Goal: Transaction & Acquisition: Purchase product/service

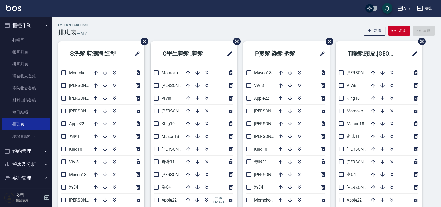
click at [78, 88] on li "郭郭9" at bounding box center [101, 85] width 86 height 12
click at [78, 88] on span "郭郭9" at bounding box center [86, 85] width 34 height 5
click at [95, 88] on icon "button" at bounding box center [95, 85] width 6 height 6
click at [95, 88] on div at bounding box center [115, 85] width 52 height 12
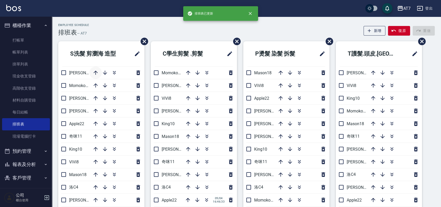
click at [96, 70] on icon "button" at bounding box center [95, 73] width 6 height 6
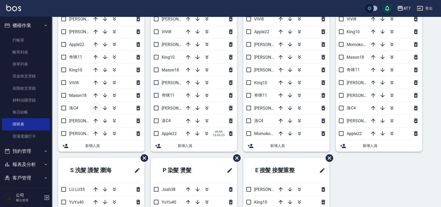
scroll to position [69, 0]
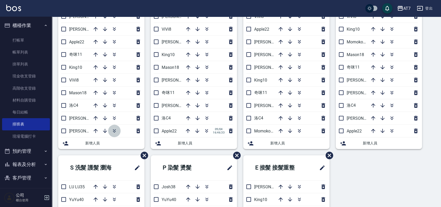
click at [113, 128] on icon "button" at bounding box center [114, 131] width 6 height 6
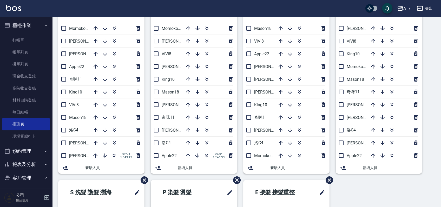
scroll to position [35, 0]
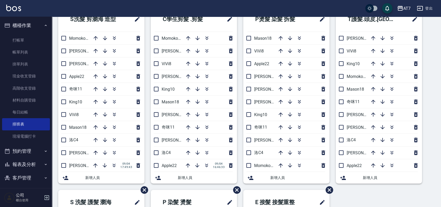
click at [433, 53] on div "S洗髮 剪瀏海 造型 Momoko12 杜莎莎6 伊蕾2 Apple22 奇咪11 King10 ViVi8 Mason18 洛C4 泰拉7 郭郭9 09/0…" at bounding box center [243, 190] width 383 height 366
click at [430, 74] on div "S洗髮 剪瀏海 造型 Momoko12 杜莎莎6 伊蕾2 Apple22 奇咪11 King10 ViVi8 Mason18 洛C4 泰拉7 郭郭9 09/0…" at bounding box center [243, 190] width 383 height 366
click at [432, 73] on div "S洗髮 剪瀏海 造型 Momoko12 杜莎莎6 伊蕾2 Apple22 奇咪11 King10 ViVi8 Mason18 洛C4 泰拉7 郭郭9 09/0…" at bounding box center [243, 190] width 383 height 366
click at [429, 148] on div "S洗髮 剪瀏海 造型 Momoko12 杜莎莎6 伊蕾2 Apple22 奇咪11 King10 ViVi8 Mason18 洛C4 泰拉7 郭郭9 09/0…" at bounding box center [243, 190] width 383 height 366
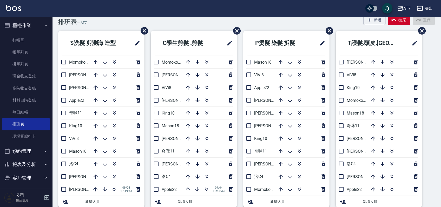
scroll to position [0, 0]
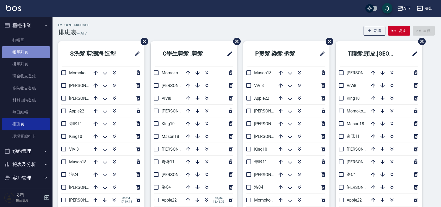
click at [37, 49] on link "帳單列表" at bounding box center [26, 52] width 48 height 12
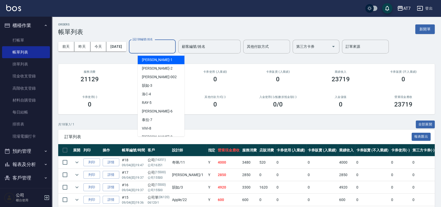
click at [170, 49] on input "設計師編號/姓名" at bounding box center [152, 46] width 42 height 9
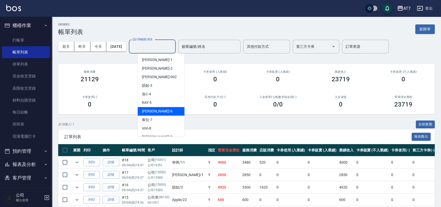
scroll to position [35, 0]
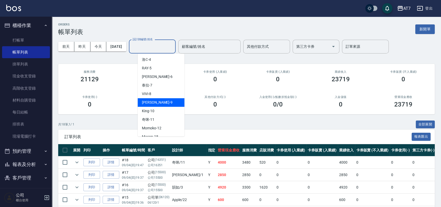
click at [167, 103] on div "郭郭 -9" at bounding box center [161, 102] width 47 height 9
type input "郭郭-9"
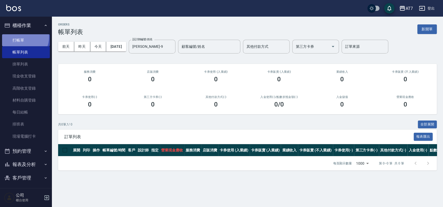
click at [20, 37] on link "打帳單" at bounding box center [26, 40] width 48 height 12
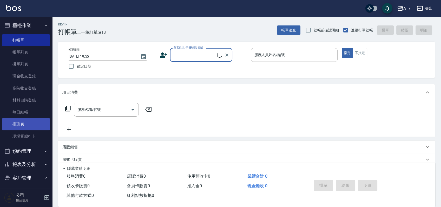
click at [27, 124] on link "排班表" at bounding box center [26, 124] width 48 height 12
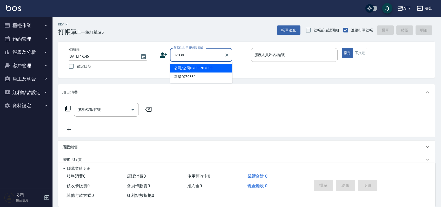
type input "公司/公司07038/07038"
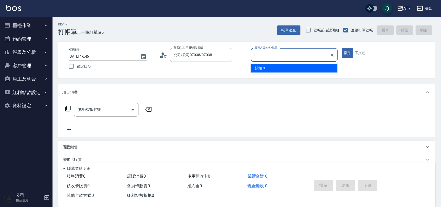
type input "韻如-3"
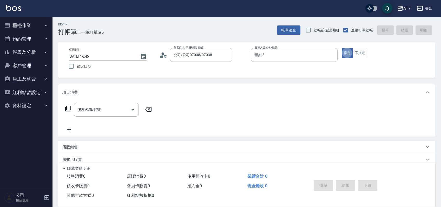
type button "true"
type input "302"
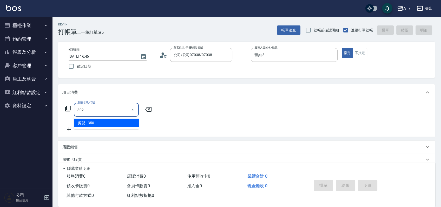
type input "30"
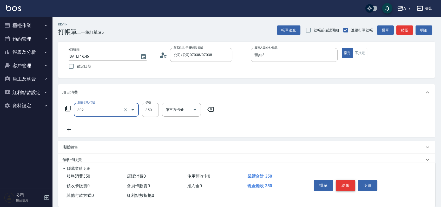
type input "剪髮(302)"
click at [346, 182] on button "結帳" at bounding box center [345, 185] width 19 height 11
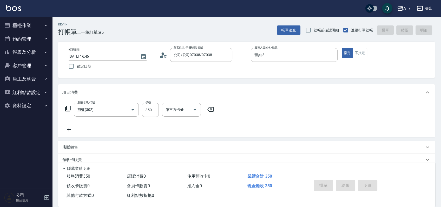
type input "2025/09/04 18:00"
type input "0"
click at [202, 58] on input "顧客姓名/手機號碼/編號" at bounding box center [197, 54] width 50 height 9
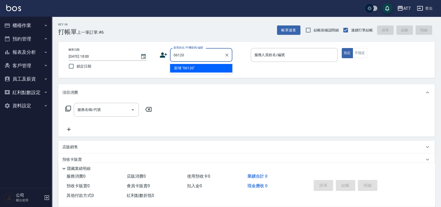
type input "06120"
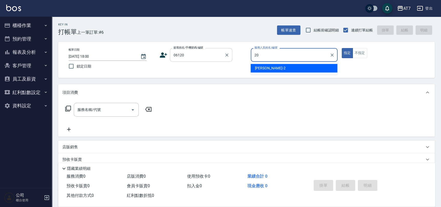
type input "妮可-20"
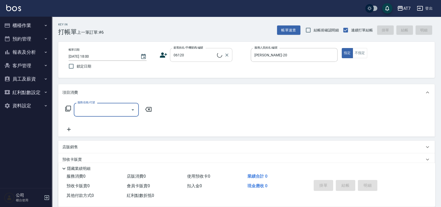
type input "公司單/06120-1/06120"
type input "500"
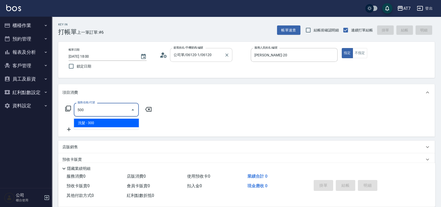
type input "30"
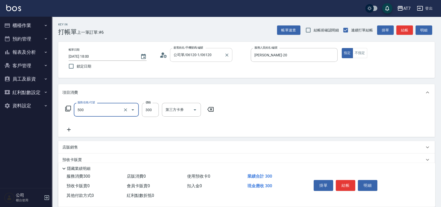
type input "洗髮(500)"
type input "0"
type input "25"
type input "20"
type input "250"
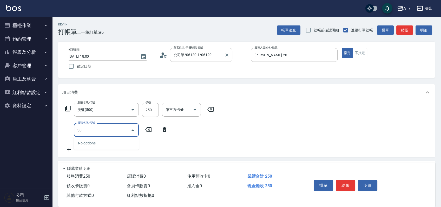
type input "302"
type input "60"
type input "剪髮(302)"
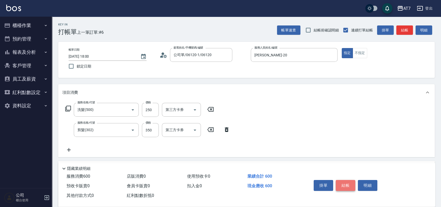
click at [347, 182] on button "結帳" at bounding box center [345, 185] width 19 height 11
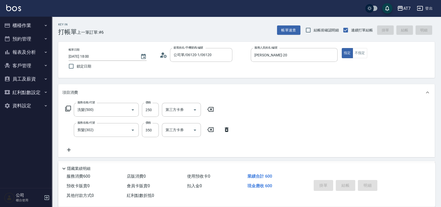
type input "0"
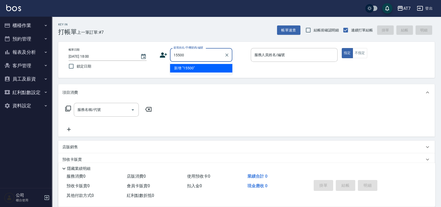
type input "15500"
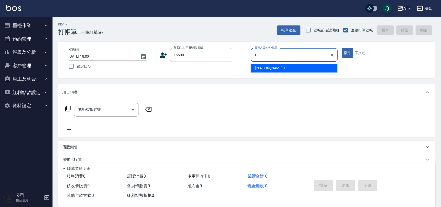
type input "米雪兒-1"
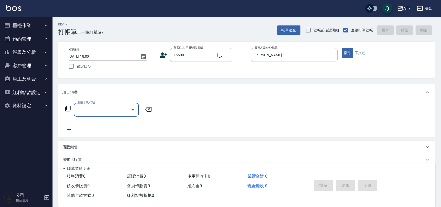
type input "公司/公司15500/15500"
type input "301"
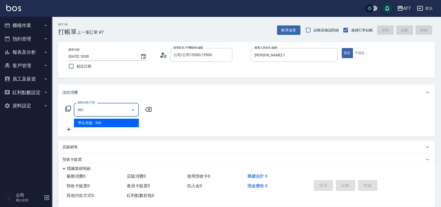
type input "30"
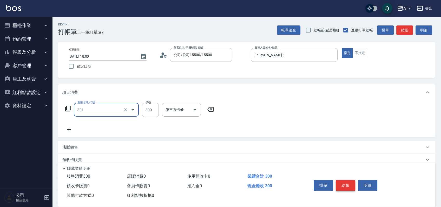
type input "學生剪髮(301)"
click at [347, 182] on button "結帳" at bounding box center [345, 185] width 19 height 11
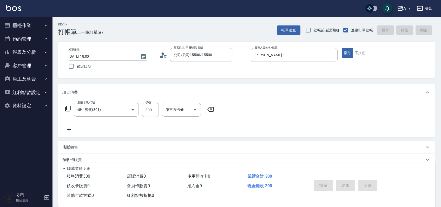
type input "0"
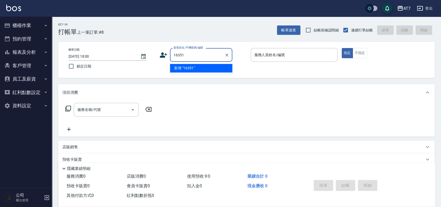
type input "16351"
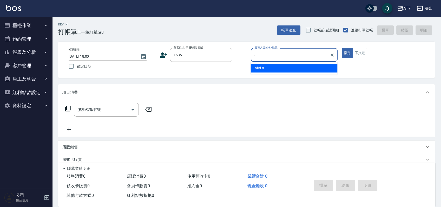
type input "ViVi-8"
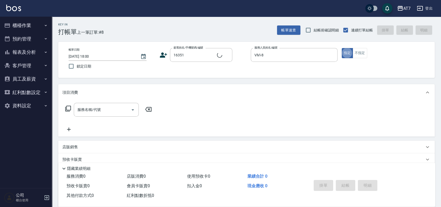
type input "公司/公司16351/16351"
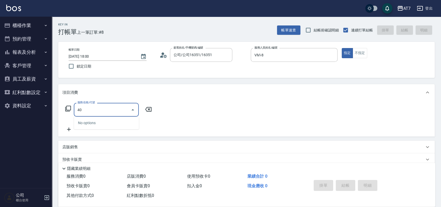
type input "401"
type input "150"
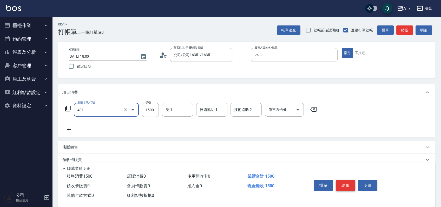
type input "染髮(互助)(401)"
type input "1"
type input "0"
type input "159"
type input "150"
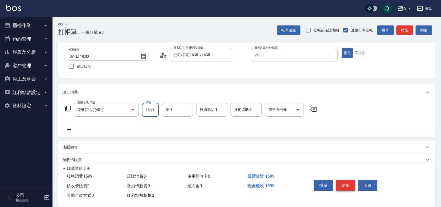
type input "159"
type input "10"
type input "15"
type input "0"
type input "169"
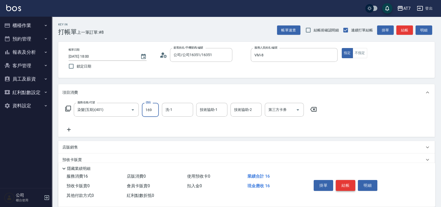
type input "10"
type input "1699"
type input "160"
type input "1699"
type input "小慈-32"
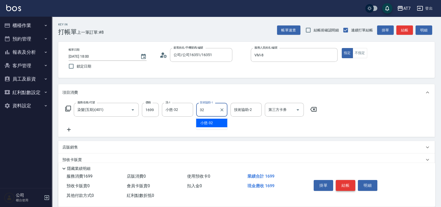
type input "小慈-32"
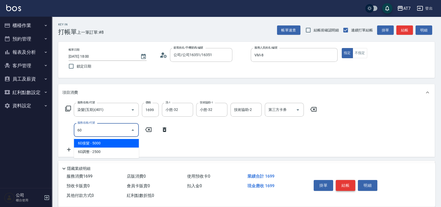
type input "607"
type input "310"
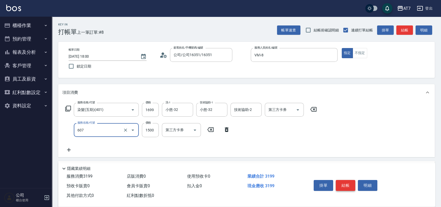
type input "東日玫瑰短（助）(607)"
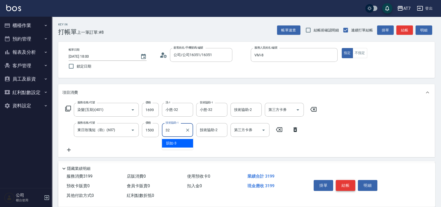
type input "小慈-32"
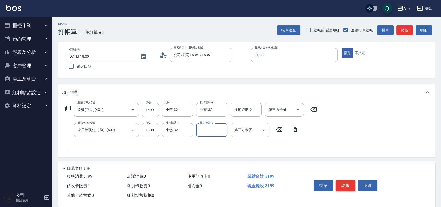
click at [347, 182] on button "結帳" at bounding box center [345, 185] width 19 height 11
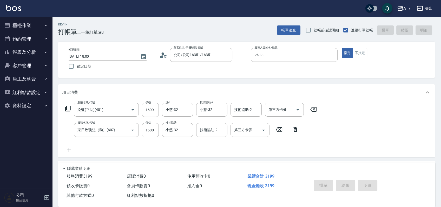
type input "2025/09/04 18:01"
type input "0"
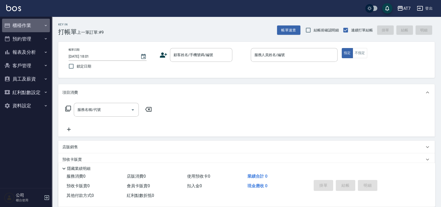
click at [25, 26] on button "櫃檯作業" at bounding box center [26, 26] width 48 height 14
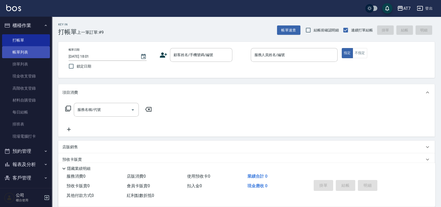
click at [27, 52] on link "帳單列表" at bounding box center [26, 52] width 48 height 12
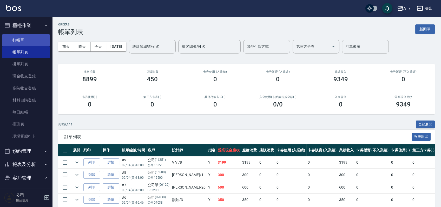
click at [30, 38] on link "打帳單" at bounding box center [26, 40] width 48 height 12
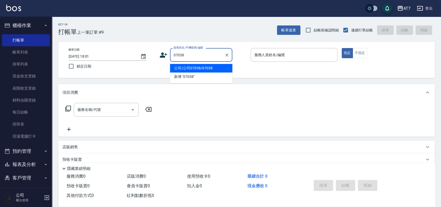
type input "公司/公司07038/07038"
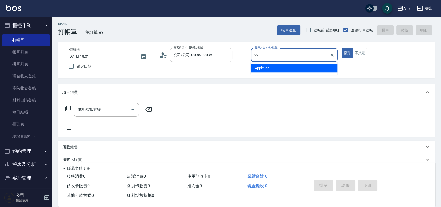
type input "Apple-22"
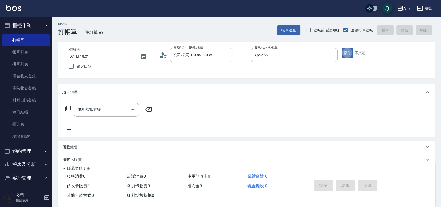
type button "true"
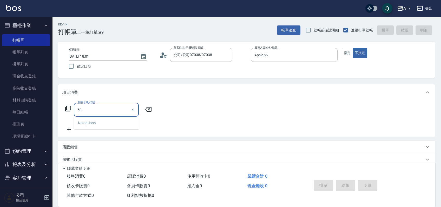
type input "501"
type input "30"
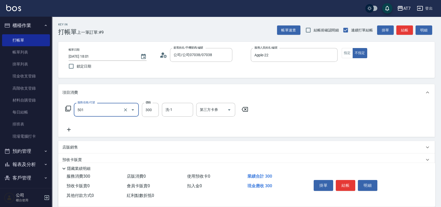
type input "洗髮(互助)(501)"
type input "2"
type input "0"
type input "250"
type input "20"
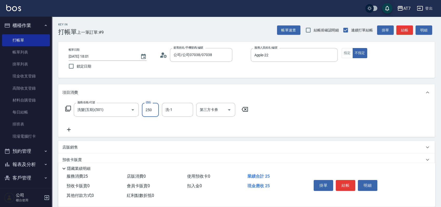
type input "250"
type input "Ruby-42"
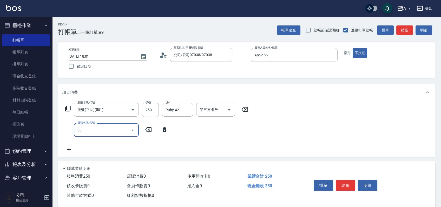
type input "302"
type input "60"
type input "剪髮(302)"
click at [344, 184] on button "結帳" at bounding box center [345, 185] width 19 height 11
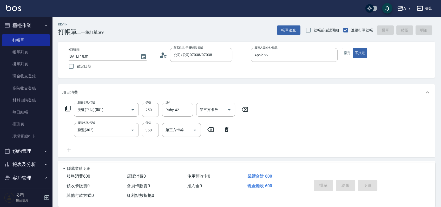
type input "0"
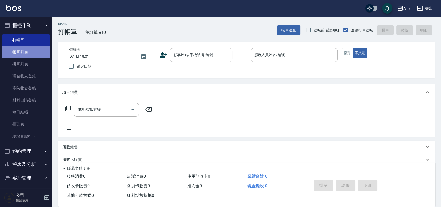
click at [28, 50] on link "帳單列表" at bounding box center [26, 52] width 48 height 12
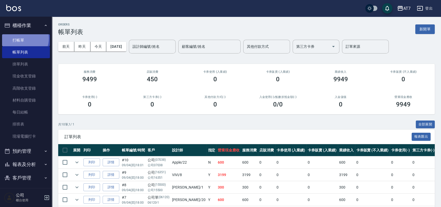
click at [21, 38] on link "打帳單" at bounding box center [26, 40] width 48 height 12
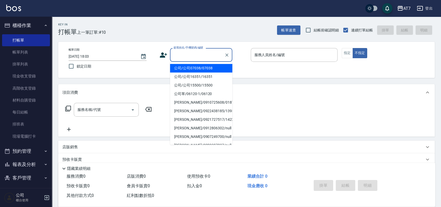
click at [191, 56] on input "顧客姓名/手機號碼/編號" at bounding box center [197, 54] width 50 height 9
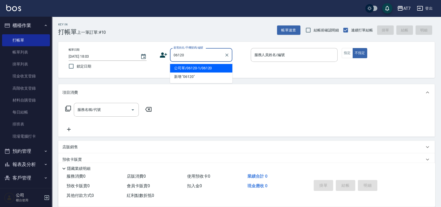
type input "公司單/06120-1/06120"
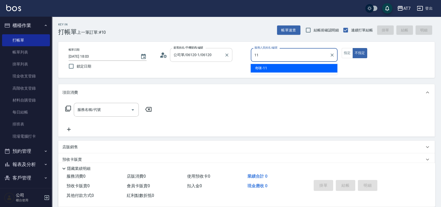
type input "奇咪-11"
type button "false"
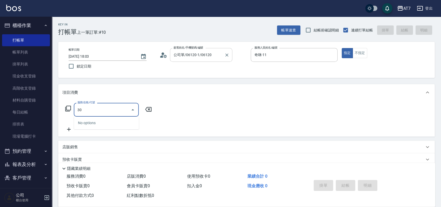
type input "301"
type input "30"
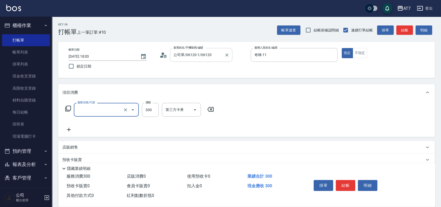
type input "0"
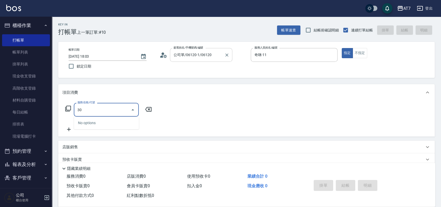
type input "302"
type input "30"
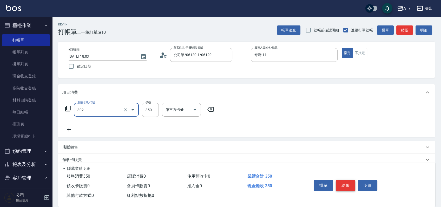
type input "剪髮(302)"
click at [345, 181] on button "結帳" at bounding box center [345, 185] width 19 height 11
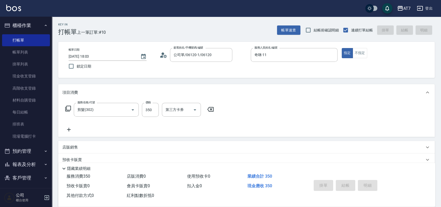
type input "2025/09/04 19:36"
type input "0"
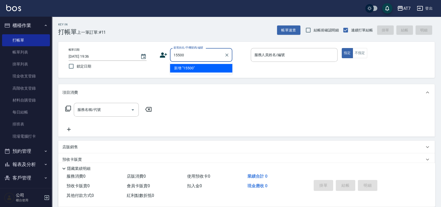
type input "15500"
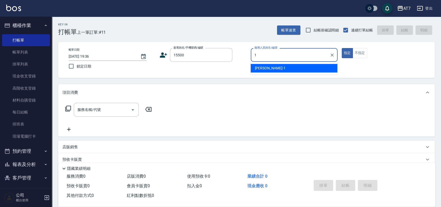
type input "米雪兒-1"
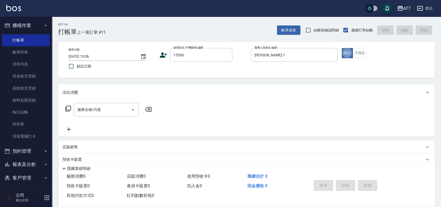
type button "true"
type input "3"
type input "公司/公司15500/15500"
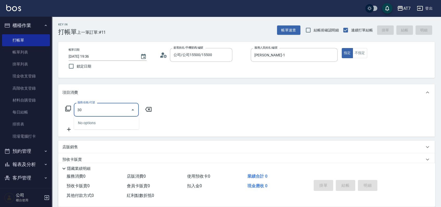
type input "302"
type input "30"
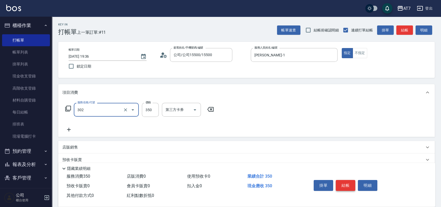
type input "剪髮(302)"
click at [349, 184] on button "結帳" at bounding box center [345, 185] width 19 height 11
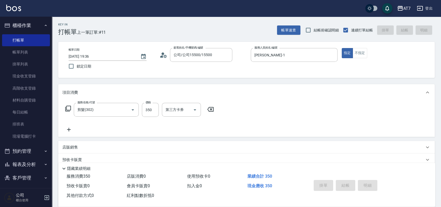
type input "0"
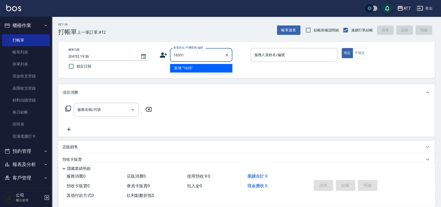
type input "16351"
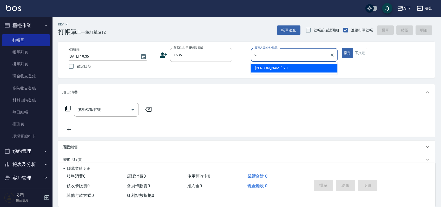
type input "妮可-20"
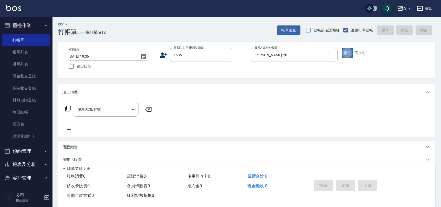
type input "公司/公司16351/16351"
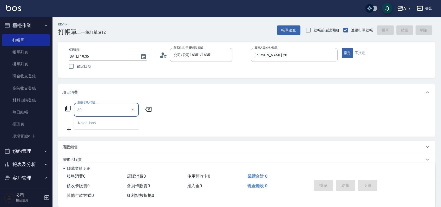
type input "302"
type input "30"
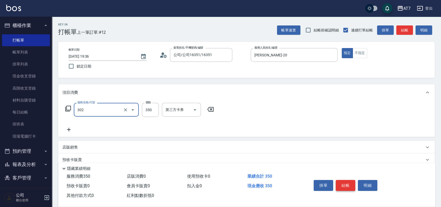
type input "剪髮(302)"
click at [349, 184] on button "結帳" at bounding box center [345, 185] width 19 height 11
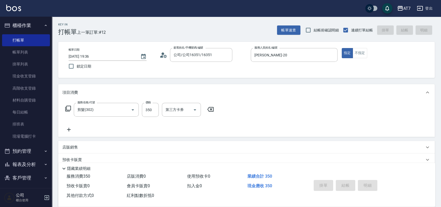
type input "0"
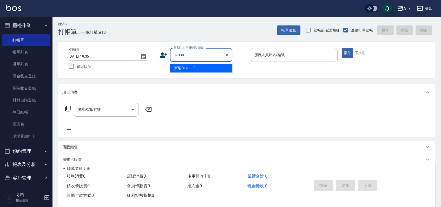
type input "07038"
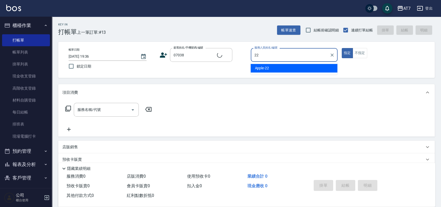
type input "Apple-22"
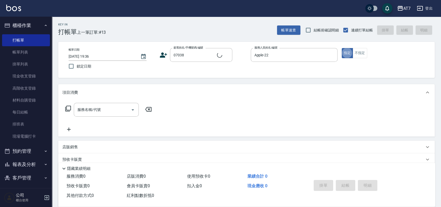
type input "公司/公司07038/07038"
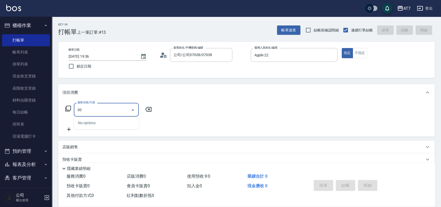
type input "302"
type input "30"
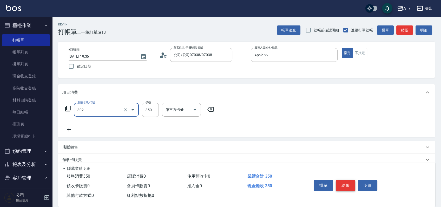
type input "剪髮(302)"
click at [349, 184] on button "結帳" at bounding box center [345, 185] width 19 height 11
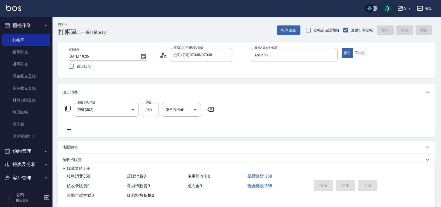
type input "0"
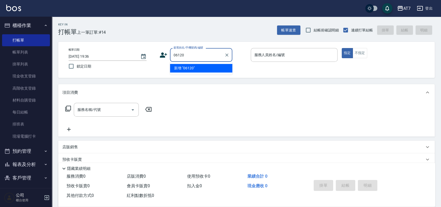
type input "06120"
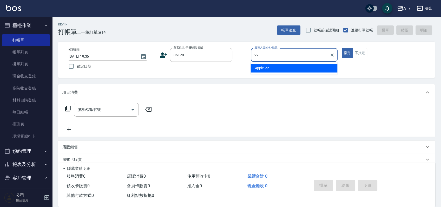
type input "Apple-22"
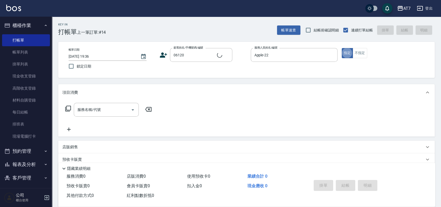
type input "公司單/06120-1/06120"
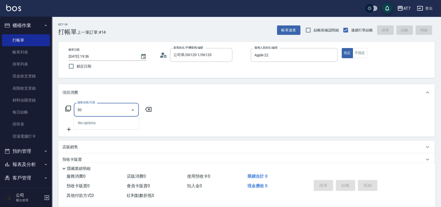
type input "500"
type input "30"
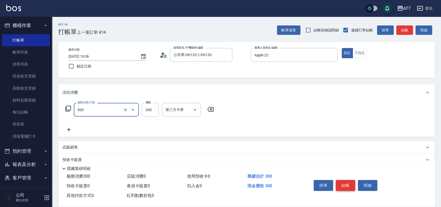
type input "洗髮(500)"
type input "0"
type input "25"
type input "20"
type input "250"
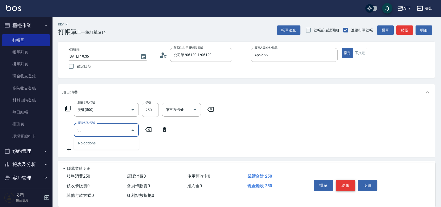
type input "302"
type input "60"
type input "剪髮(302)"
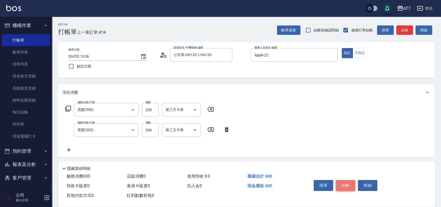
click at [349, 184] on button "結帳" at bounding box center [345, 185] width 19 height 11
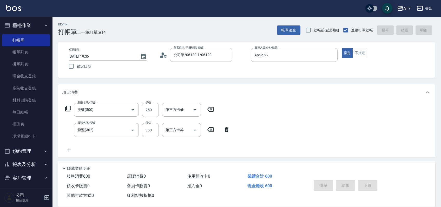
type input "2025/09/04 19:37"
type input "0"
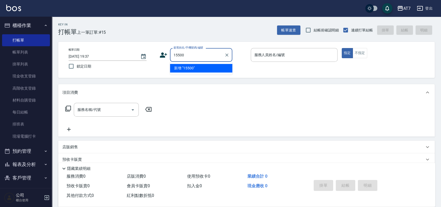
type input "15500"
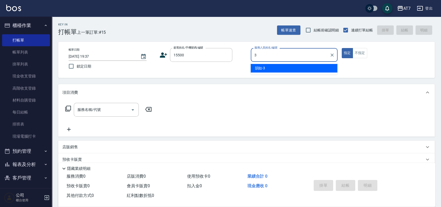
type input "韻如-3"
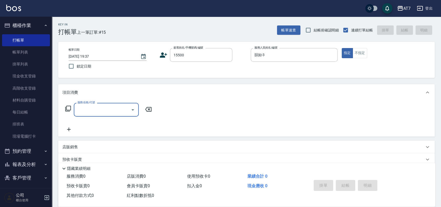
type input "公司/公司15500/15500"
type input "400"
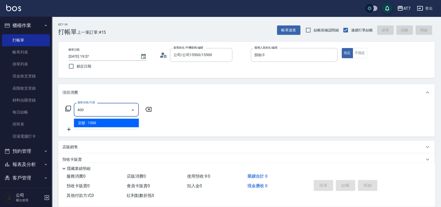
type input "150"
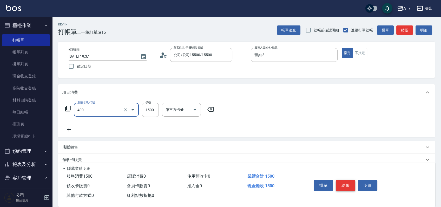
type input "染髮(400)"
type input "1"
type input "0"
type input "180"
type input "10"
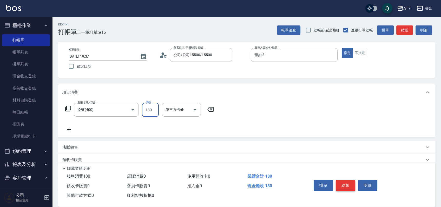
type input "1800"
type input "180"
type input "1800"
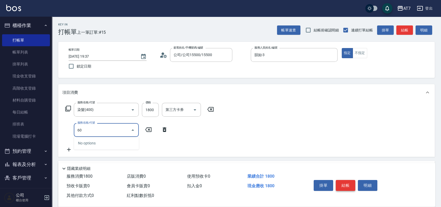
type input "606"
type input "330"
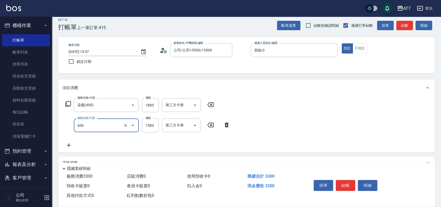
scroll to position [35, 0]
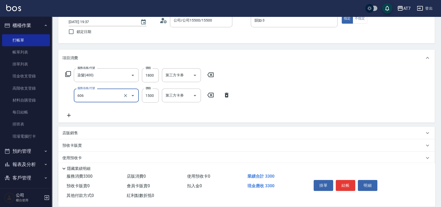
type input "東日玫瑰短（自）(606)"
click at [313, 131] on div "店販銷售" at bounding box center [243, 132] width 362 height 5
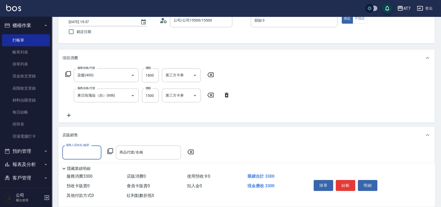
scroll to position [0, 0]
type input "韻如-3"
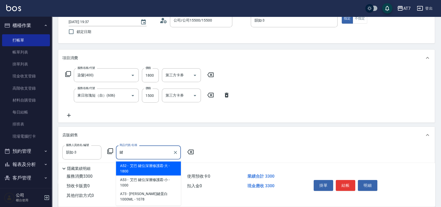
type input "艾巴 鍵位深層修護霜-大"
type input "510"
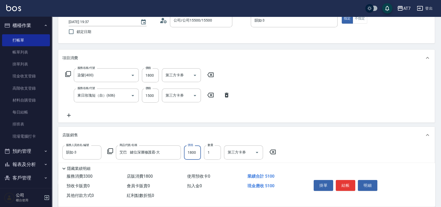
type input "1"
type input "330"
type input "162"
type input "340"
type input "1620"
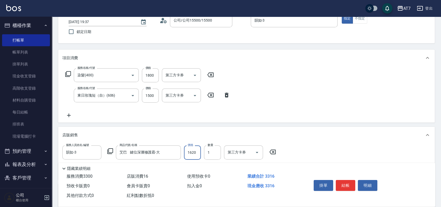
type input "490"
type input "1620"
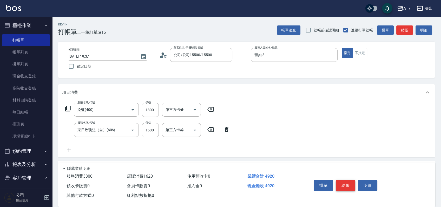
click at [349, 186] on button "結帳" at bounding box center [345, 185] width 19 height 11
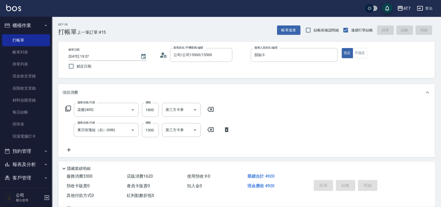
type input "0"
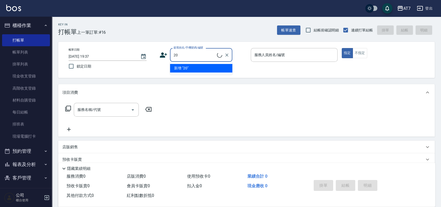
type input "2"
type input "15500"
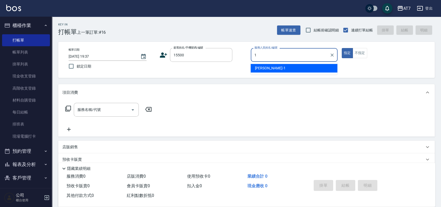
type input "米雪兒-1"
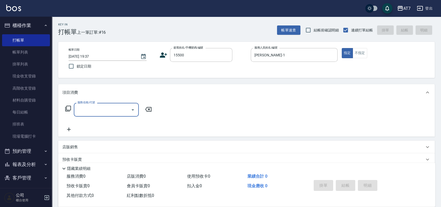
type input "公司/公司15500/15500"
type input "200"
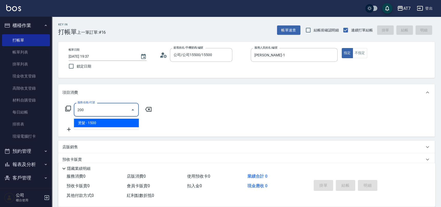
type input "150"
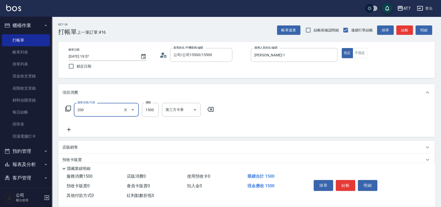
type input "燙髮(200)"
type input "2"
type input "0"
type input "285"
type input "20"
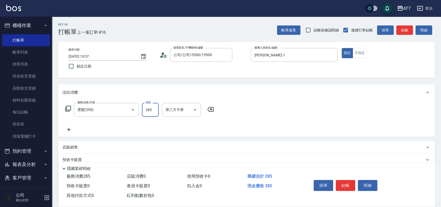
type input "2850"
type input "280"
type input "2850"
click at [341, 183] on button "結帳" at bounding box center [345, 185] width 19 height 11
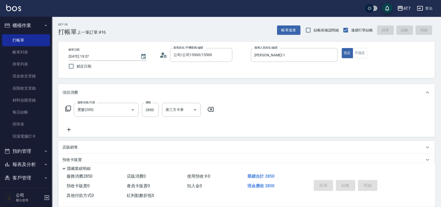
type input "2025/09/04 19:47"
type input "0"
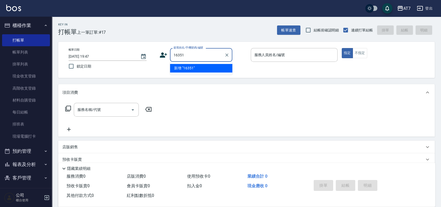
type input "16351"
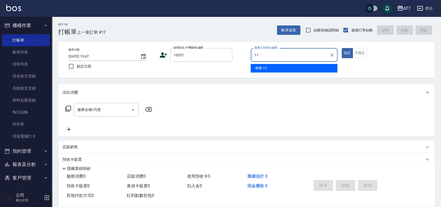
type input "奇咪-11"
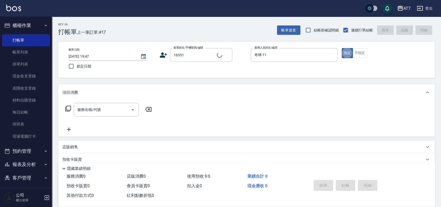
type input "公司/公司16351/16351"
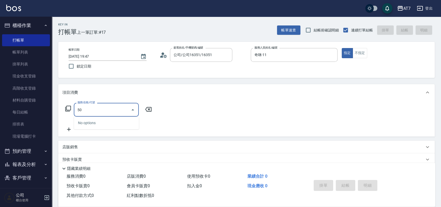
type input "5"
type input "400"
type input "150"
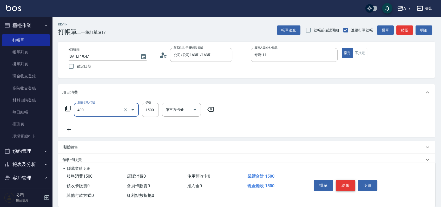
type input "染髮(400)"
type input "0"
type input "34"
type input "30"
type input "348"
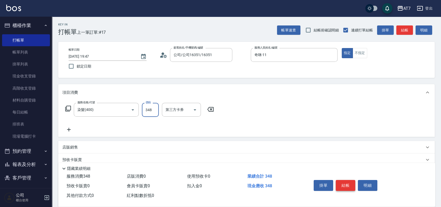
type input "340"
type input "3480"
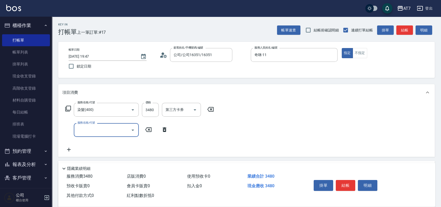
scroll to position [35, 0]
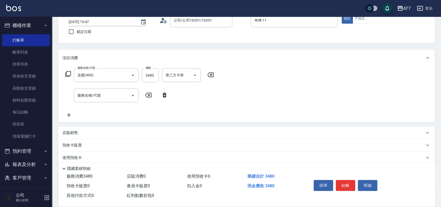
click at [328, 130] on div "店販銷售" at bounding box center [243, 132] width 362 height 5
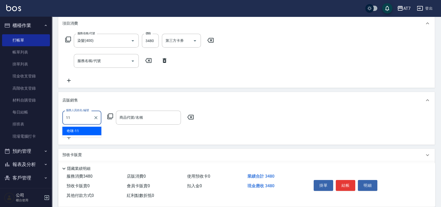
type input "奇咪-11"
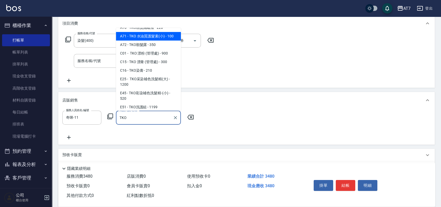
scroll to position [40, 0]
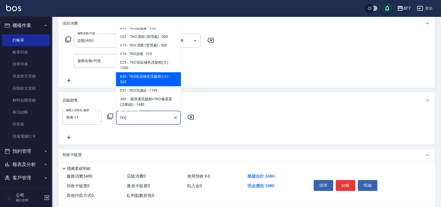
click at [140, 75] on span "E45 - TKO彩染補色洗髮精-(小) - 520" at bounding box center [148, 79] width 65 height 14
type input "TKO彩染補色洗髮精-(小)"
type input "400"
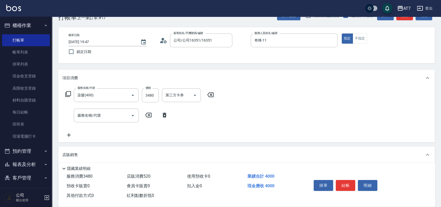
scroll to position [0, 0]
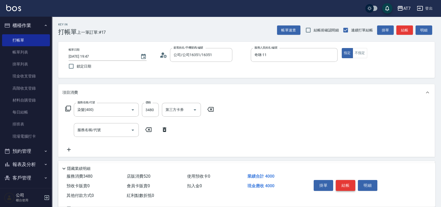
type input "TKO彩染補色洗髮精-(小)"
click at [340, 184] on button "結帳" at bounding box center [345, 185] width 19 height 11
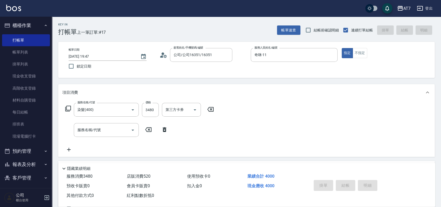
type input "0"
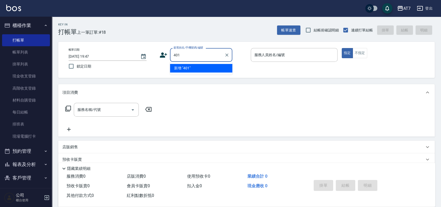
type input "401"
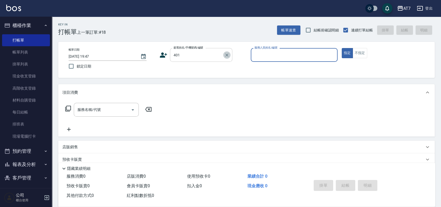
click at [226, 55] on icon "Clear" at bounding box center [226, 54] width 3 height 3
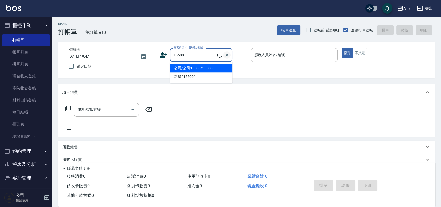
type input "公司/公司15500/15500"
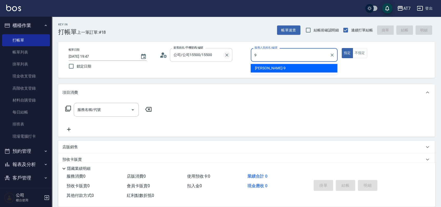
type input "郭郭-9"
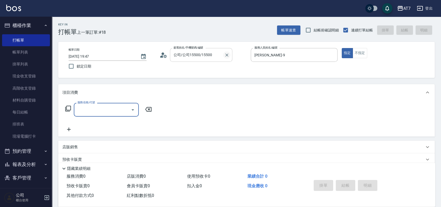
type input "5"
type input "401"
type input "150"
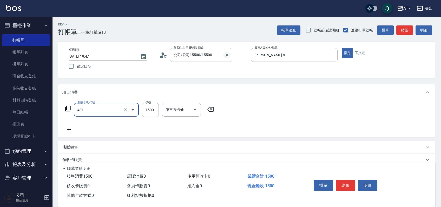
type input "染髮(互助)(401)"
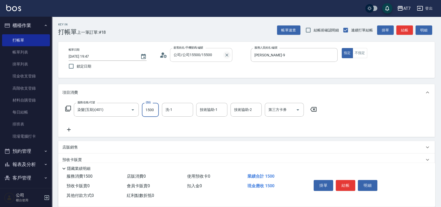
type input "2"
type input "0"
type input "290"
type input "20"
type input "2900"
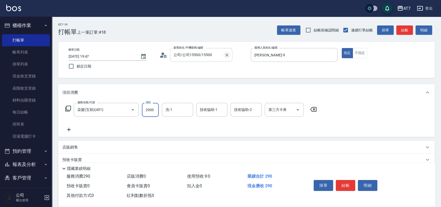
type input "290"
type input "2900"
type input "依依-30"
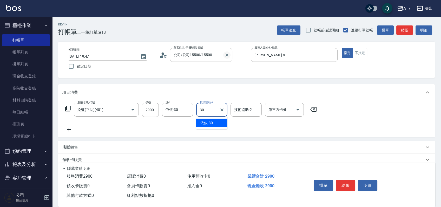
type input "依依-30"
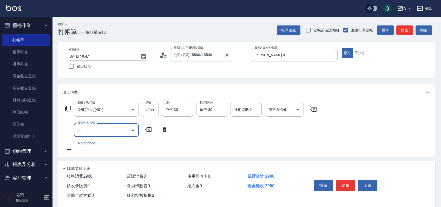
type input "608"
type input "490"
type input "鉑金護髮S（自領(608)"
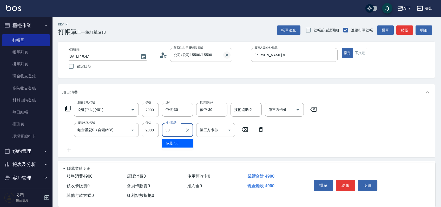
type input "依依-30"
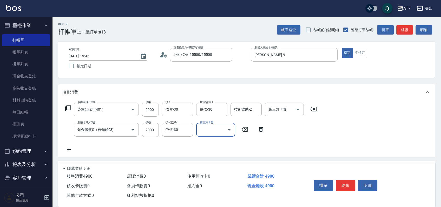
scroll to position [78, 0]
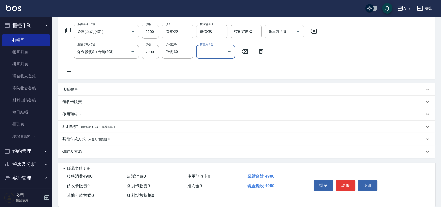
click at [118, 138] on div "其他付款方式 入金可用餘額: 0" at bounding box center [243, 139] width 362 height 6
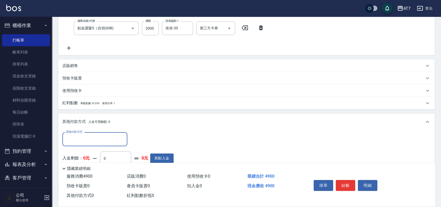
scroll to position [113, 0]
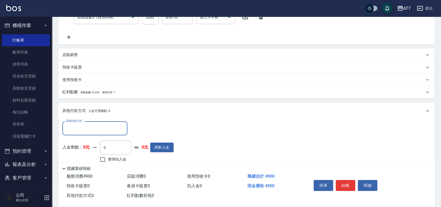
click at [85, 133] on div "其他付款方式" at bounding box center [94, 128] width 65 height 14
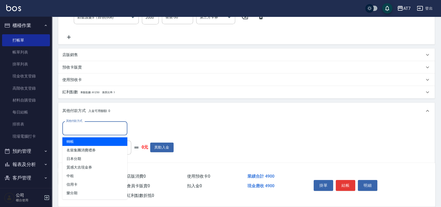
click at [80, 142] on span "轉帳" at bounding box center [94, 141] width 65 height 9
type input "轉帳"
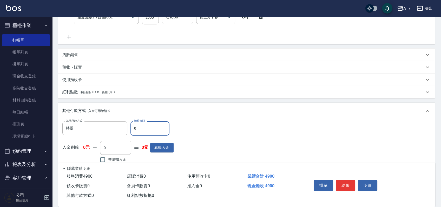
type input "40"
type input "480"
type input "490"
type input "440"
type input "4900"
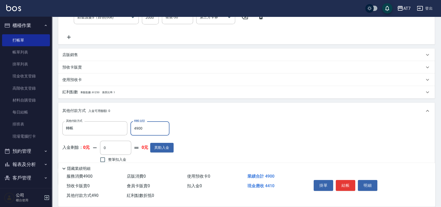
type input "0"
type input "4900"
click at [350, 184] on button "結帳" at bounding box center [345, 185] width 19 height 11
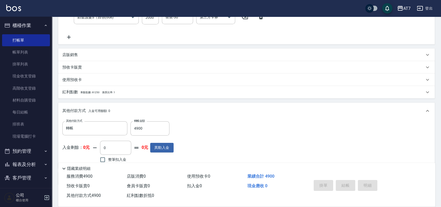
type input "2025/09/04 19:55"
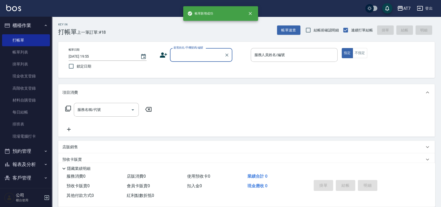
scroll to position [0, 0]
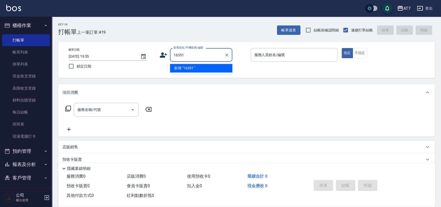
type input "16351"
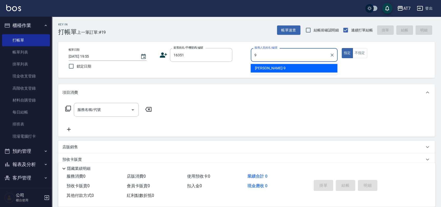
type input "郭郭-9"
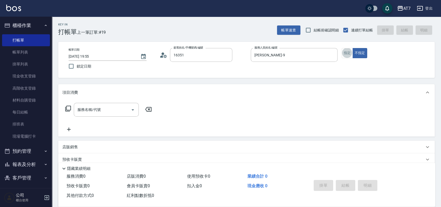
type input "公司/公司16351/16351"
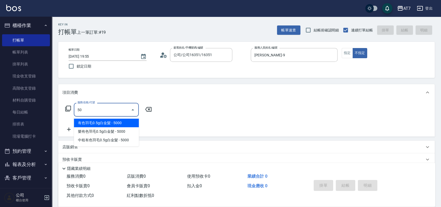
type input "501"
type input "30"
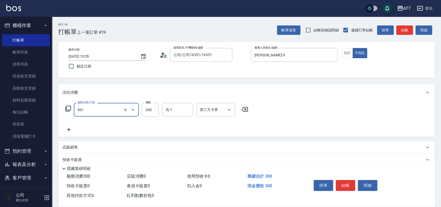
type input "洗髮(互助)(501)"
type input "0"
type input "35"
type input "30"
type input "350"
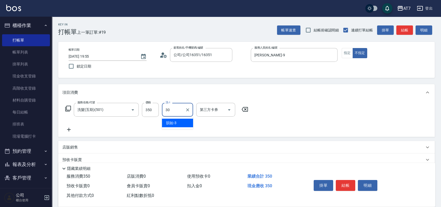
type input "依依-30"
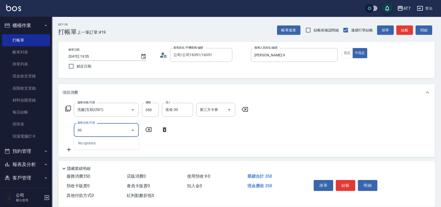
type input "300"
type input "40"
type input "30"
type input "702"
type input "50"
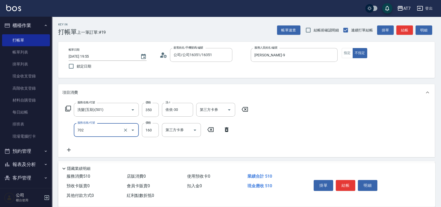
type input "特殊造型(702)"
type input "1"
type input "30"
type input "150"
type input "50"
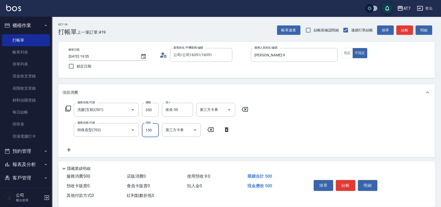
type input "150"
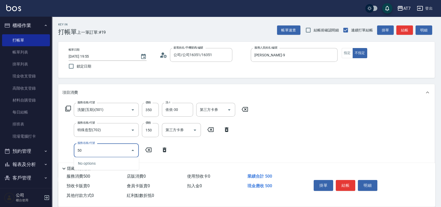
type input "503"
type input "60"
type input "精油-快速修護髮(互助)(503)"
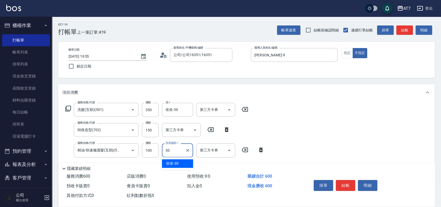
type input "依依-30"
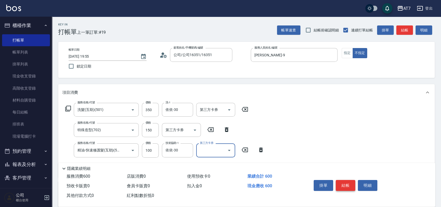
click at [344, 184] on button "結帳" at bounding box center [345, 185] width 19 height 11
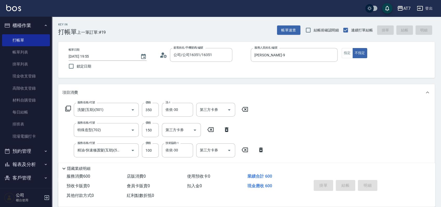
type input "2025/09/04 19:56"
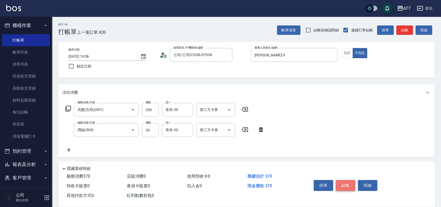
click at [343, 180] on button "結帳" at bounding box center [345, 185] width 19 height 11
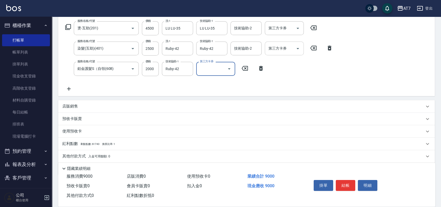
scroll to position [98, 0]
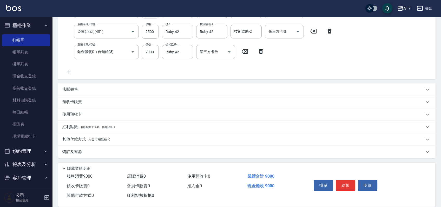
click at [250, 92] on div "店販銷售" at bounding box center [243, 89] width 362 height 5
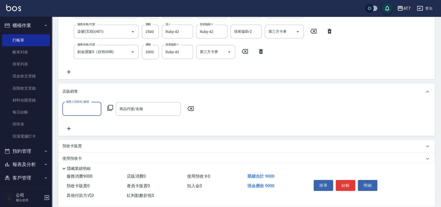
scroll to position [0, 0]
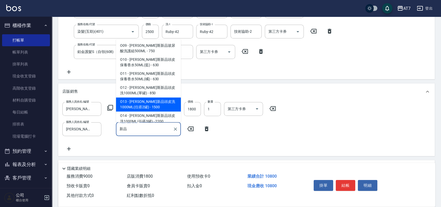
click at [163, 107] on span "O13 - 喬娜斯新品頭皮洗1000ML(任搭2罐) - 1500" at bounding box center [148, 105] width 65 height 14
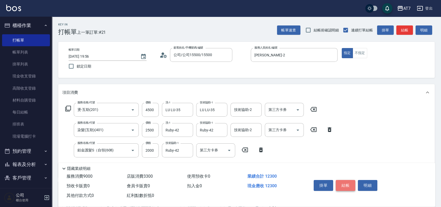
click at [345, 182] on button "結帳" at bounding box center [345, 185] width 19 height 11
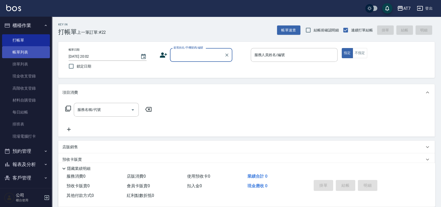
click at [28, 50] on link "帳單列表" at bounding box center [26, 52] width 48 height 12
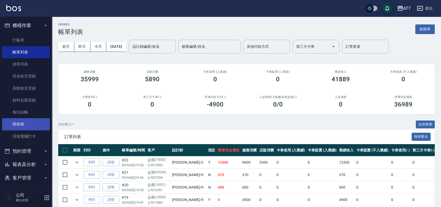
click at [28, 124] on link "排班表" at bounding box center [26, 124] width 48 height 12
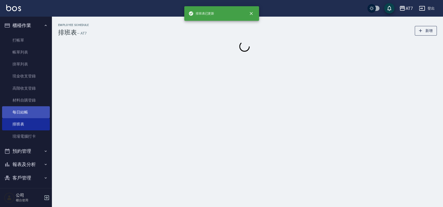
click at [29, 112] on link "每日結帳" at bounding box center [26, 112] width 48 height 12
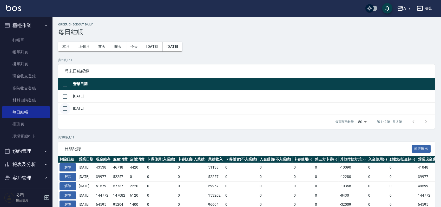
click at [70, 110] on input "checkbox" at bounding box center [64, 108] width 11 height 11
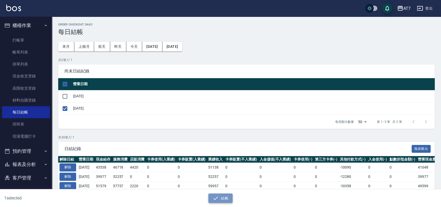
click at [222, 198] on button "結帳" at bounding box center [220, 198] width 24 height 10
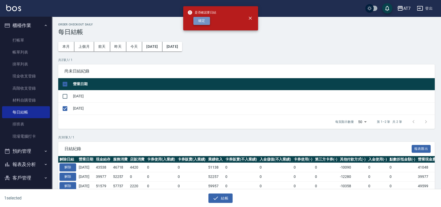
click at [199, 23] on button "確定" at bounding box center [201, 21] width 17 height 8
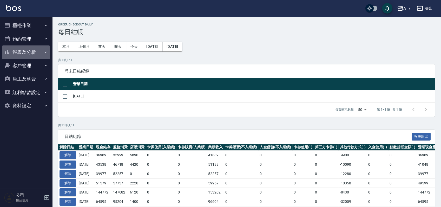
click at [29, 48] on button "報表及分析" at bounding box center [26, 52] width 48 height 14
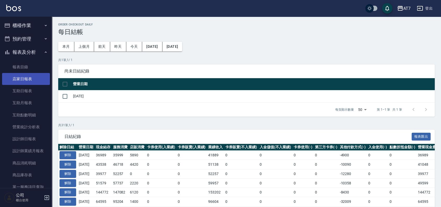
click at [23, 77] on link "店家日報表" at bounding box center [26, 79] width 48 height 12
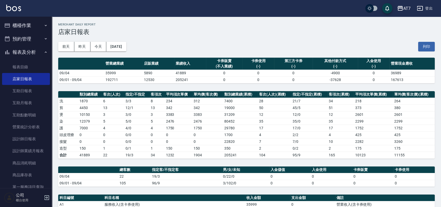
scroll to position [128, 0]
